Goal: Find specific page/section: Find specific page/section

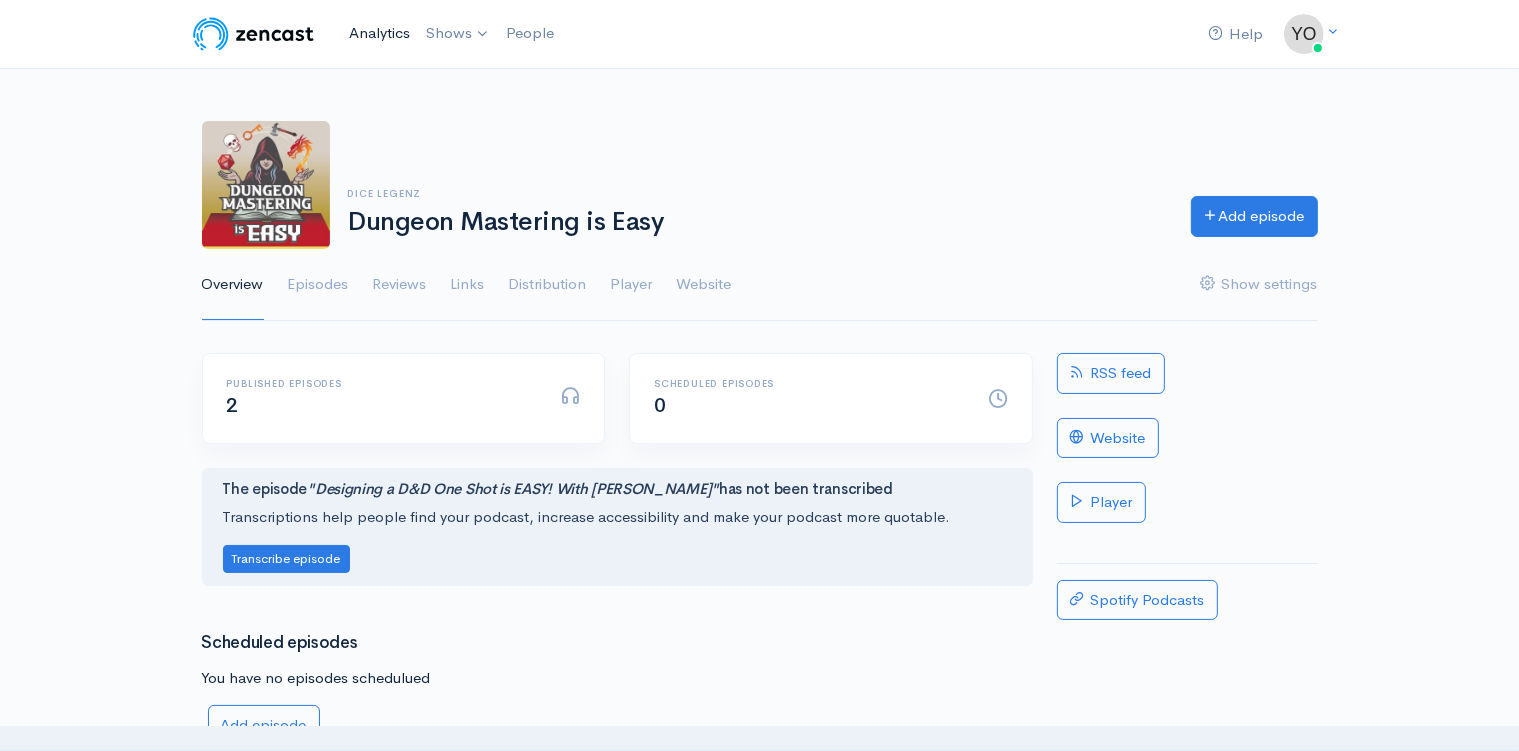
click at [390, 34] on link "Analytics" at bounding box center [379, 33] width 77 height 43
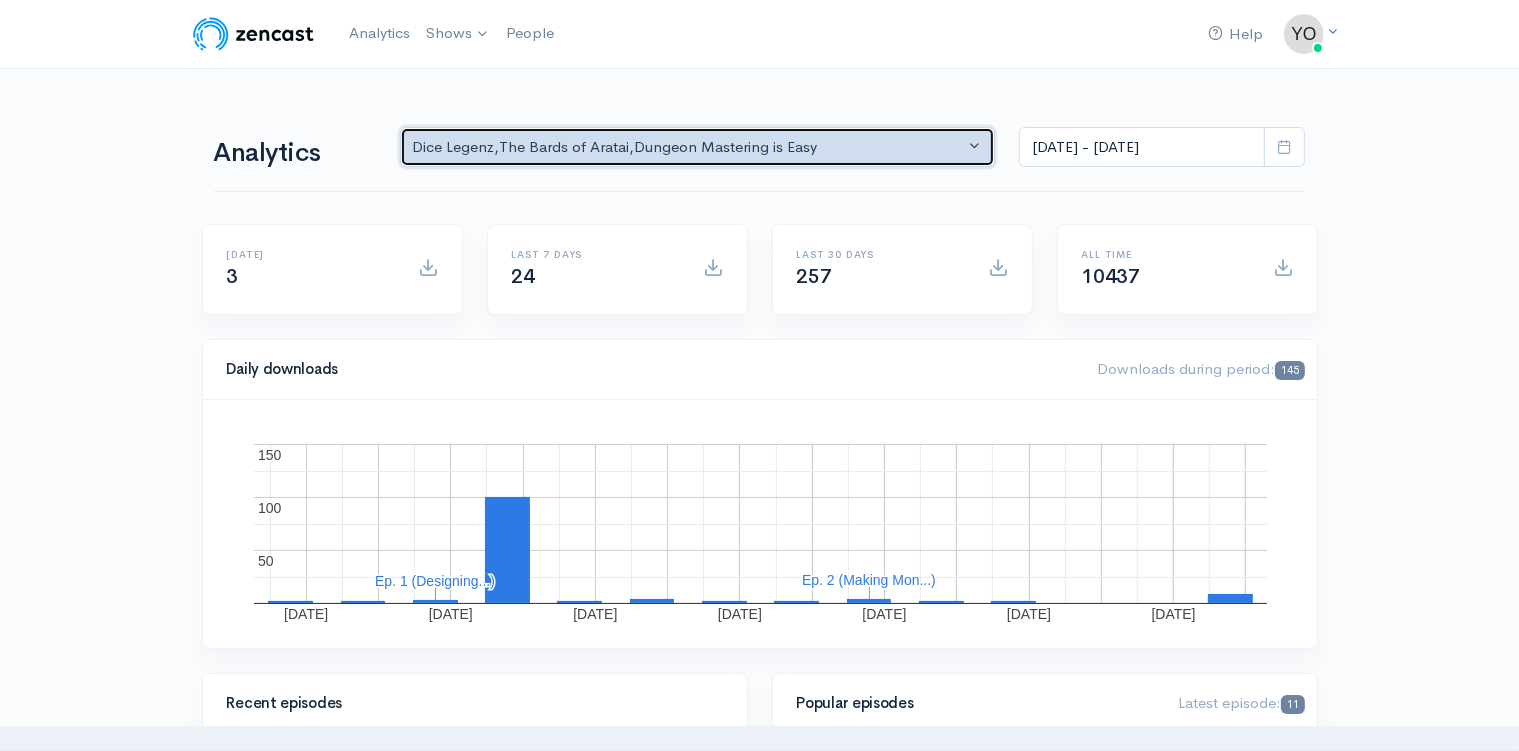
click at [970, 142] on button "Dice Legenz , The Bards of Aratai , Dungeon Mastering is Easy" at bounding box center [698, 147] width 596 height 41
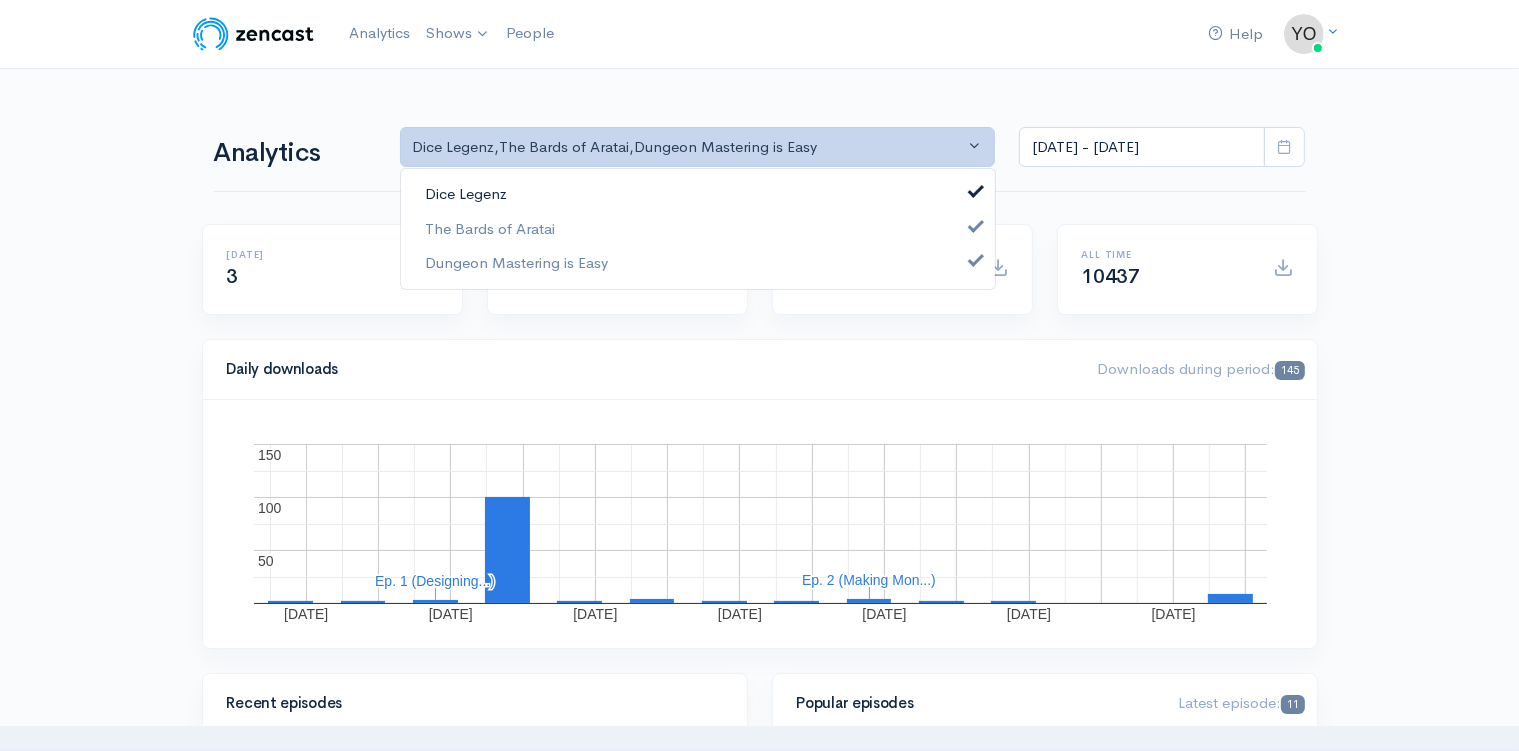
click at [969, 188] on link "Dice Legenz" at bounding box center [698, 194] width 594 height 35
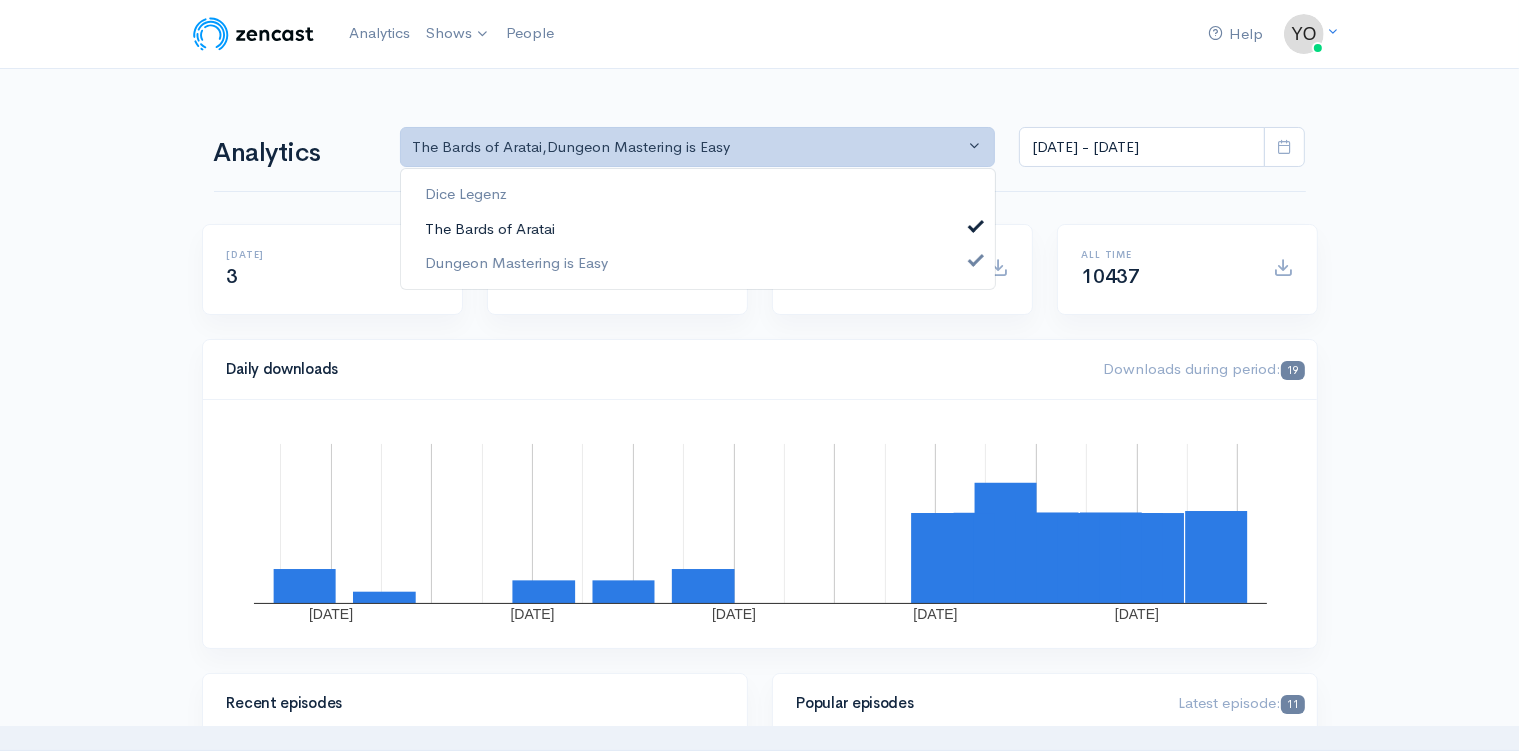
click at [973, 223] on span at bounding box center [976, 223] width 8 height 15
select select "15926"
